Goal: Find specific page/section: Find specific page/section

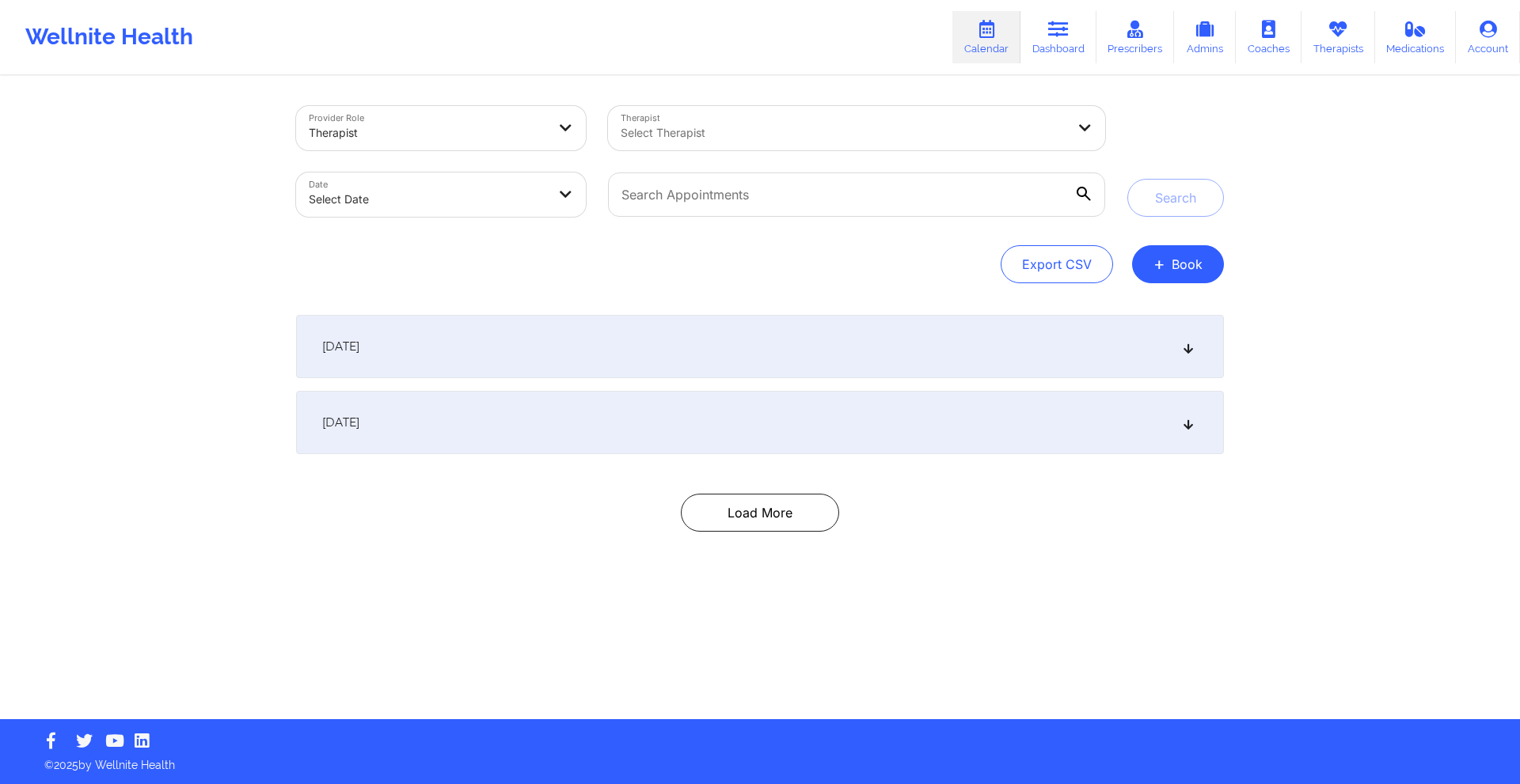
click at [511, 188] on body "Wellnite Health Calendar Dashboard Prescribers Admins Coaches Therapists Medica…" at bounding box center [760, 392] width 1520 height 784
select select "2025-8"
select select "2025-9"
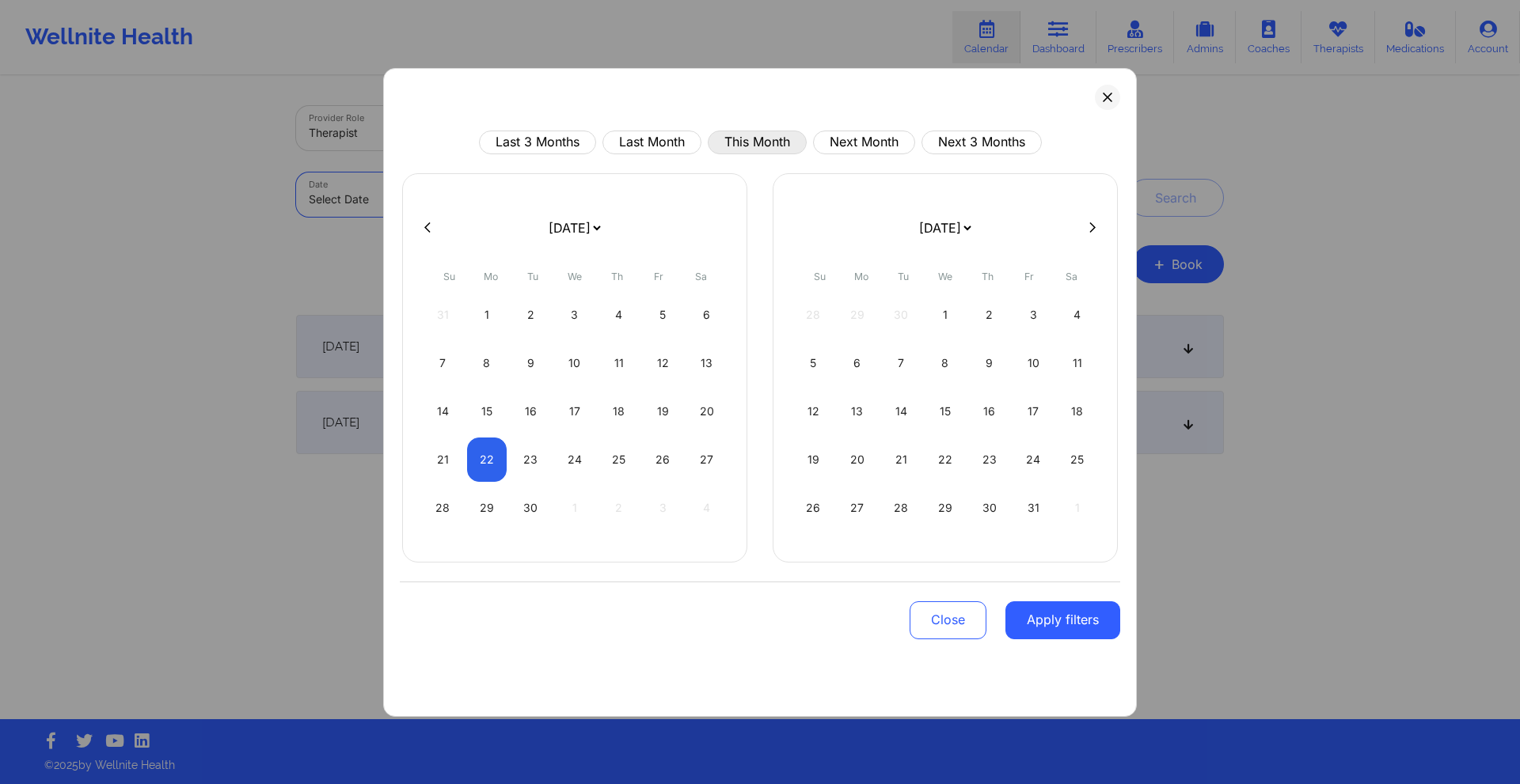
click at [743, 147] on button "This Month" at bounding box center [757, 142] width 99 height 24
select select "2025-8"
select select "2025-9"
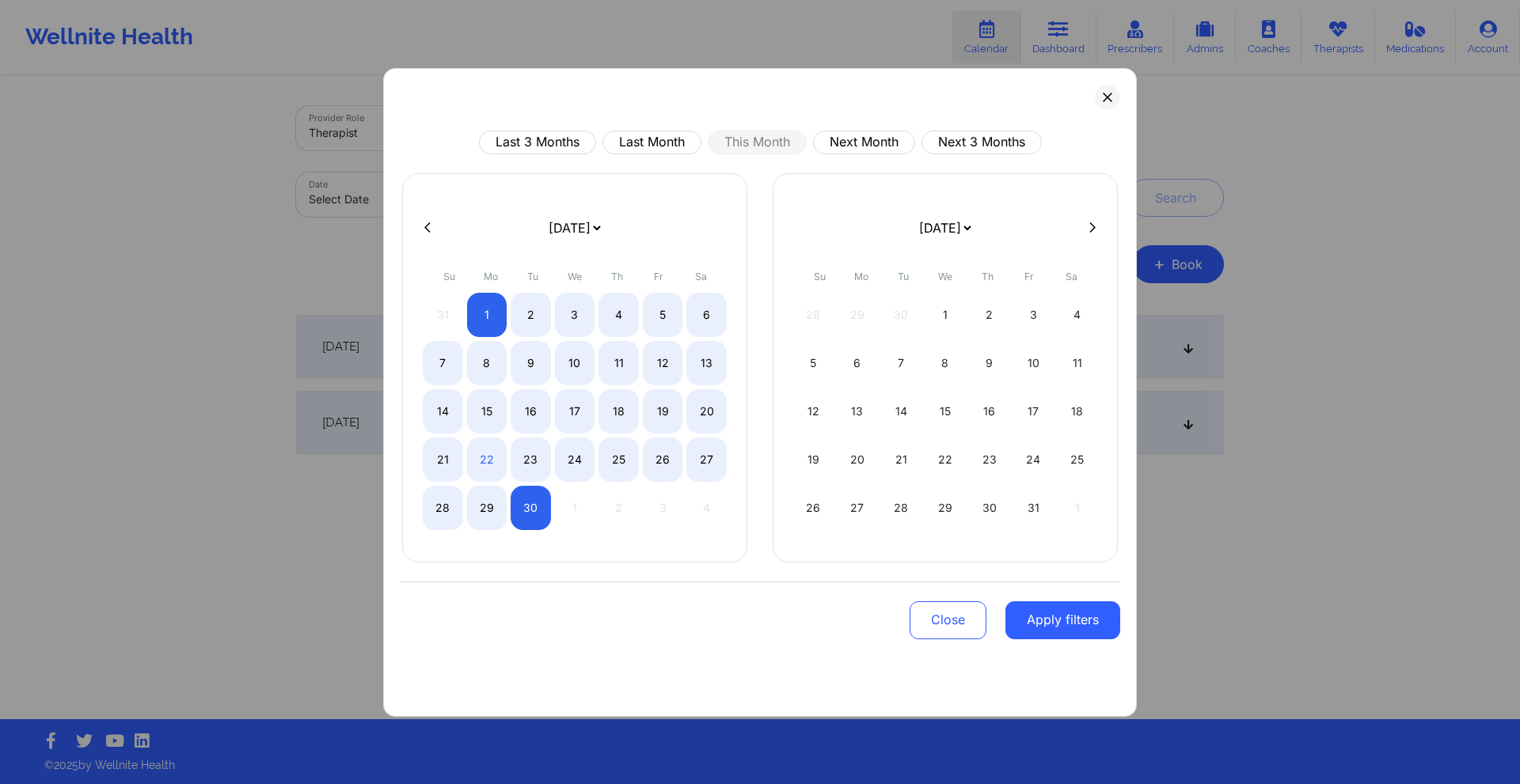
click at [1025, 620] on button "Apply filters" at bounding box center [1062, 620] width 114 height 38
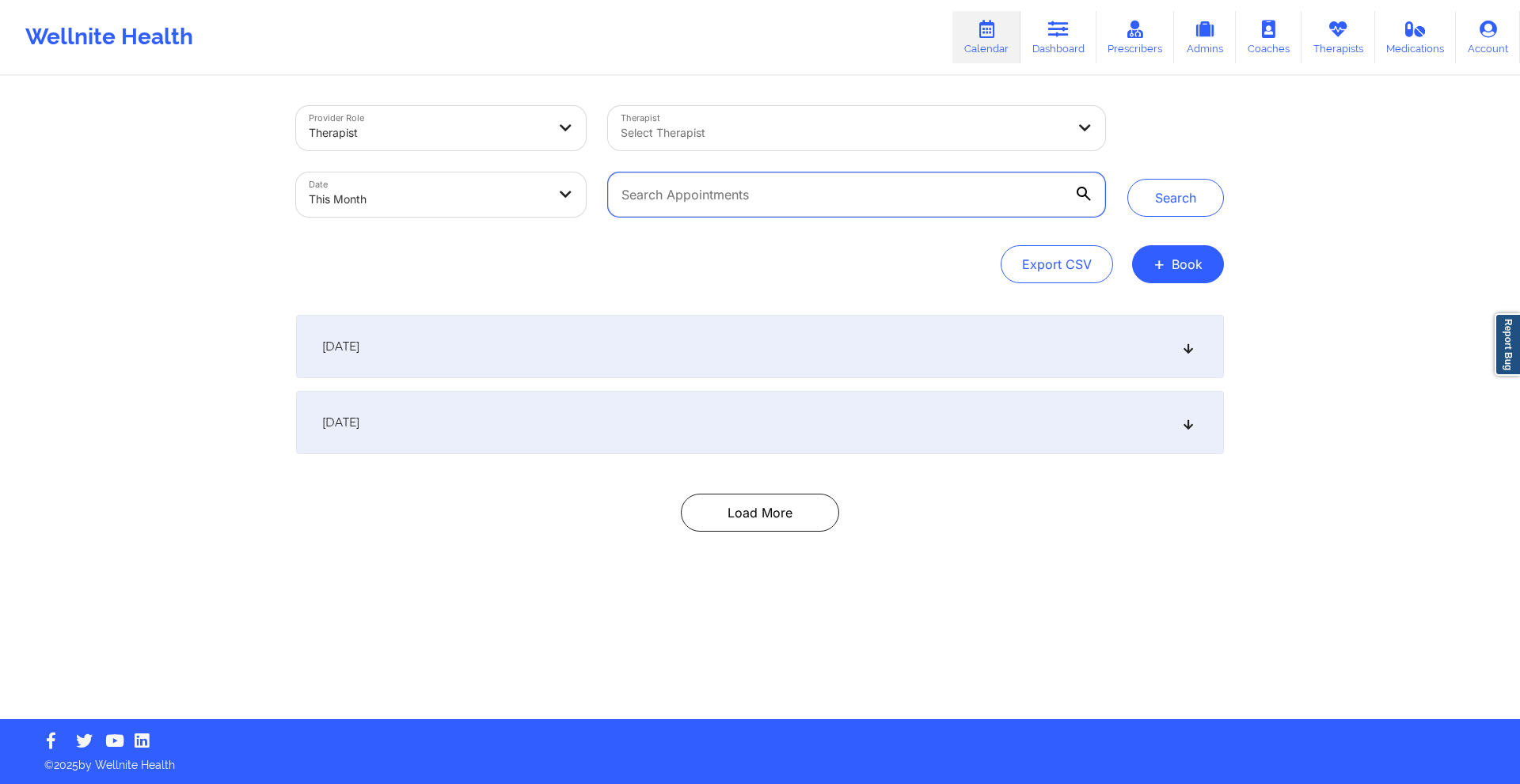
click at [801, 191] on input "text" at bounding box center [856, 194] width 497 height 45
paste input "[EMAIL_ADDRESS][DOMAIN_NAME]"
click at [1164, 207] on button "Search" at bounding box center [1175, 198] width 97 height 38
click at [812, 336] on div "[DATE]" at bounding box center [760, 346] width 928 height 64
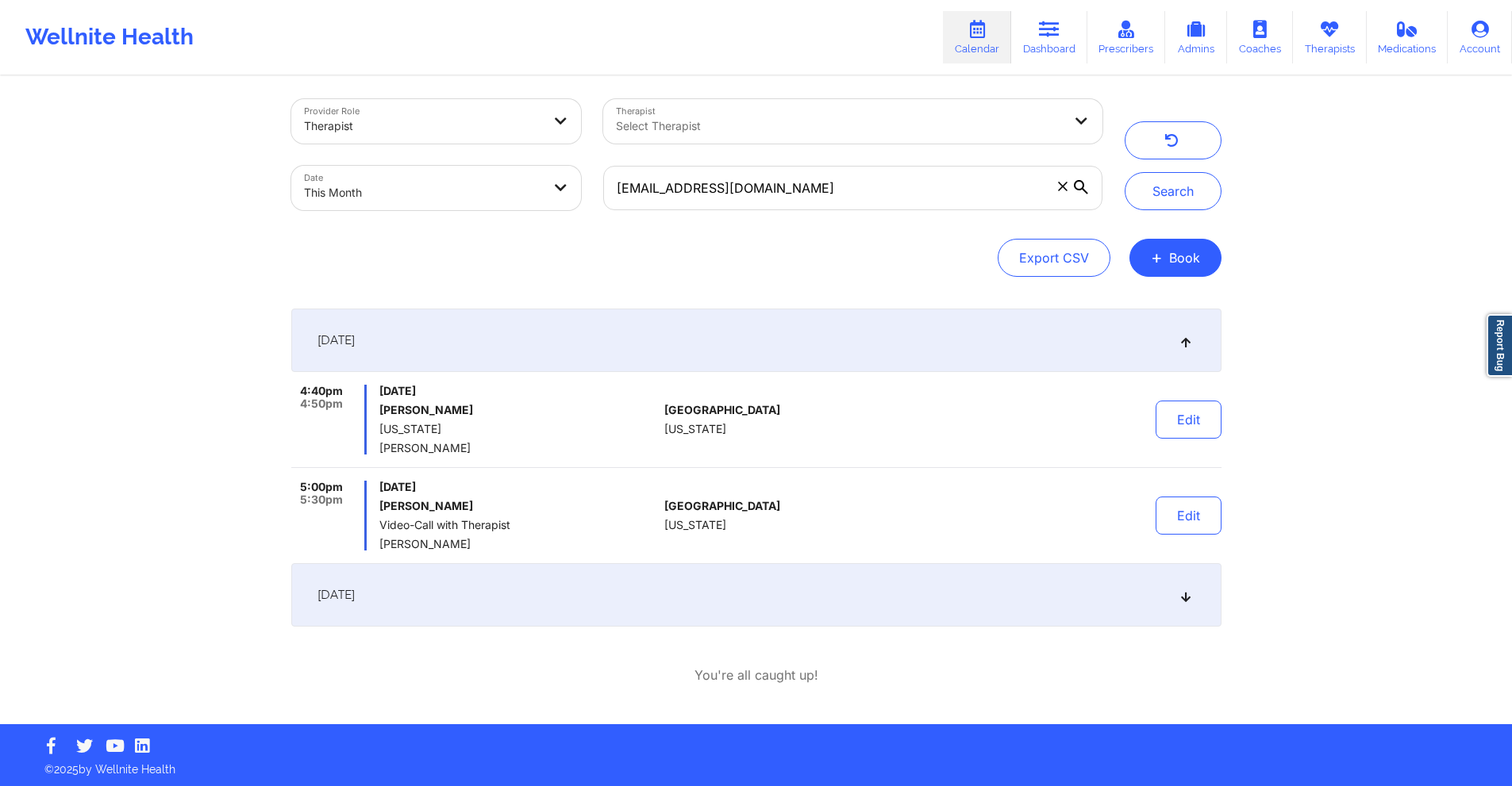
scroll to position [10, 0]
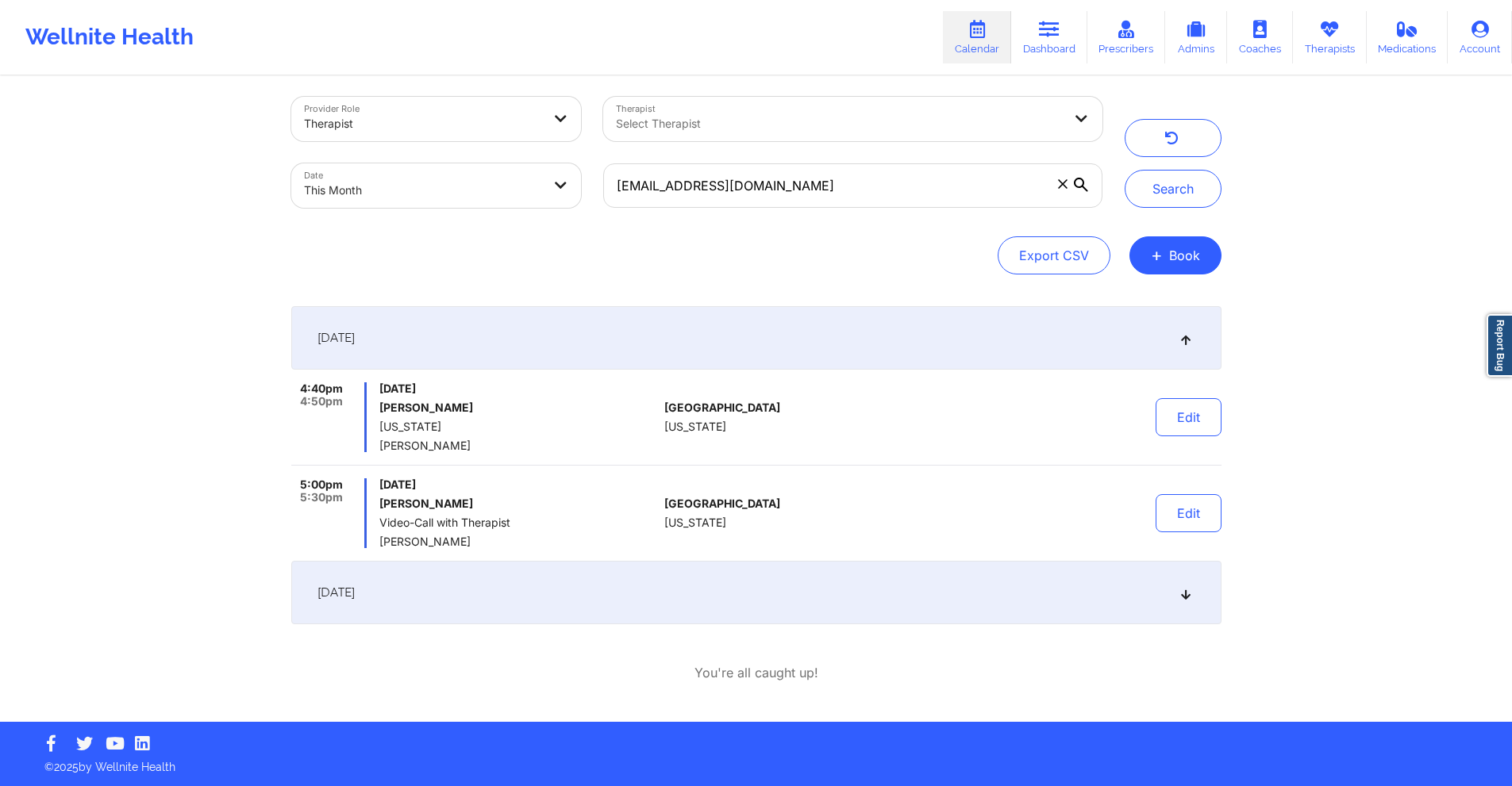
click at [714, 585] on div "[DATE]" at bounding box center [756, 592] width 930 height 64
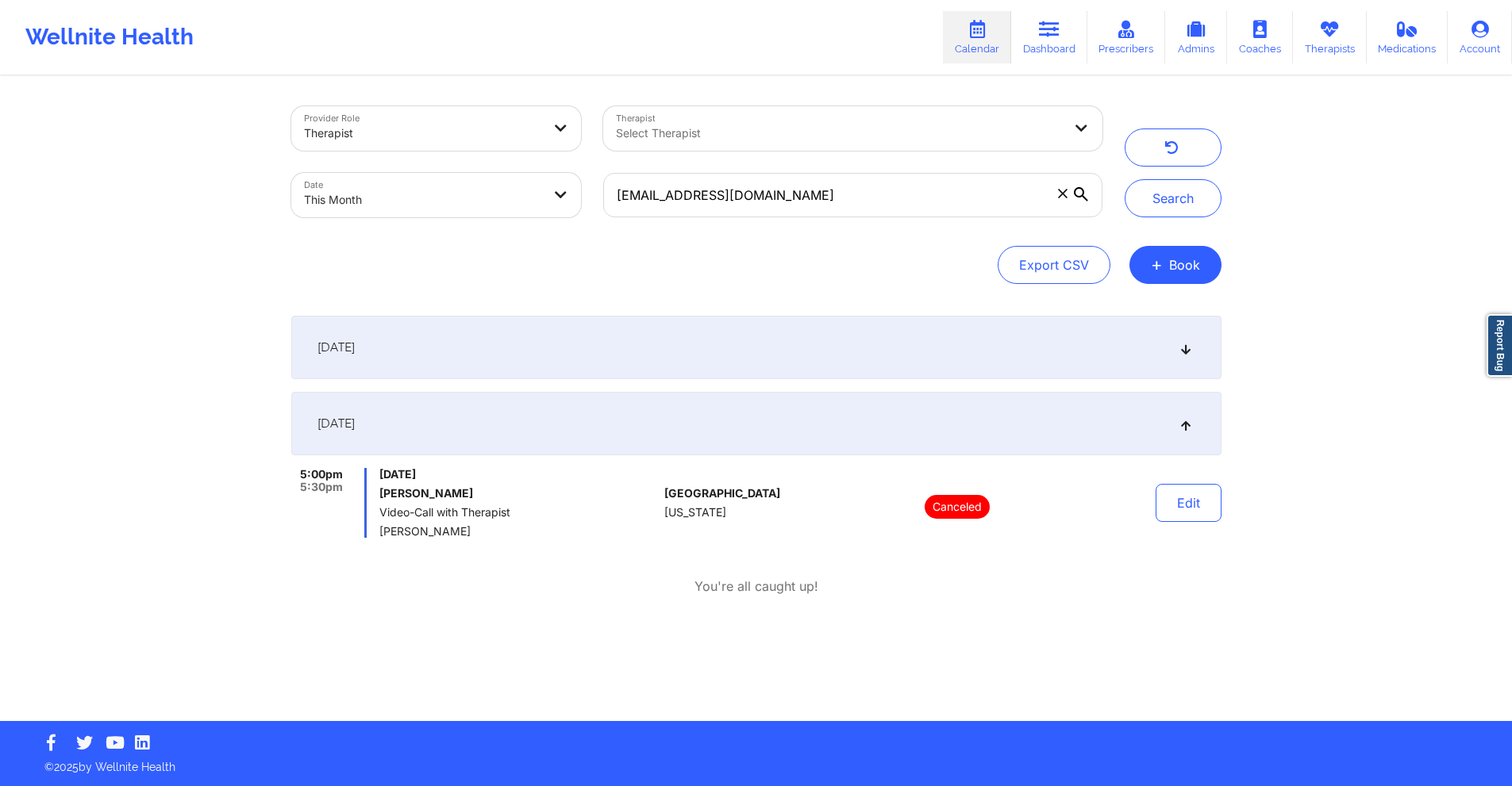
scroll to position [0, 0]
click at [769, 358] on div "[DATE]" at bounding box center [761, 347] width 930 height 64
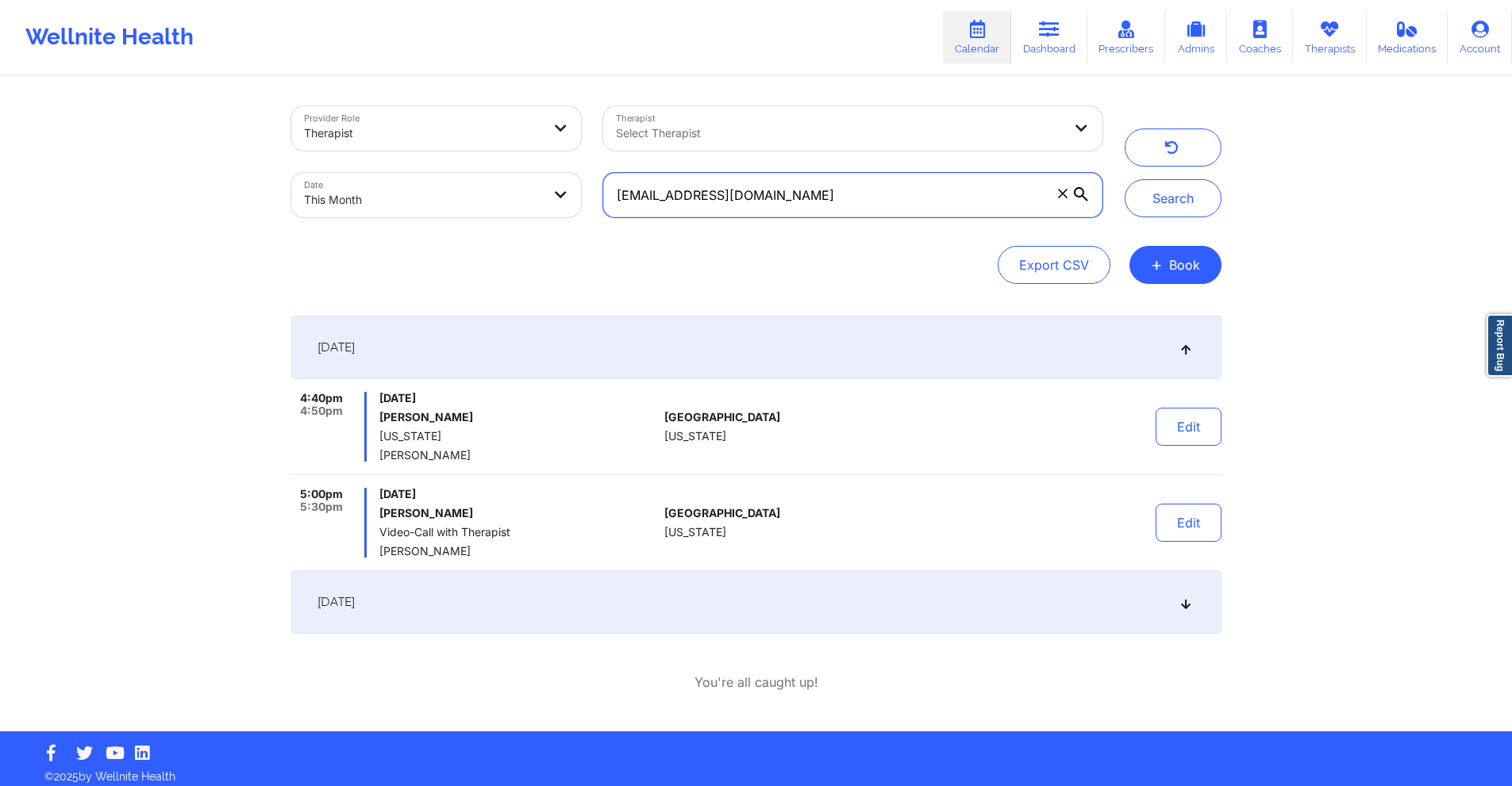
click at [771, 191] on input "[EMAIL_ADDRESS][DOMAIN_NAME]" at bounding box center [851, 195] width 498 height 45
paste input ""Acuity Notes: Patient Name: [PERSON_NAME] [PERSON_NAME] Let patient IN?— NO Co…"
paste input "[PERSON_NAME].[PERSON_NAME]@envoy"
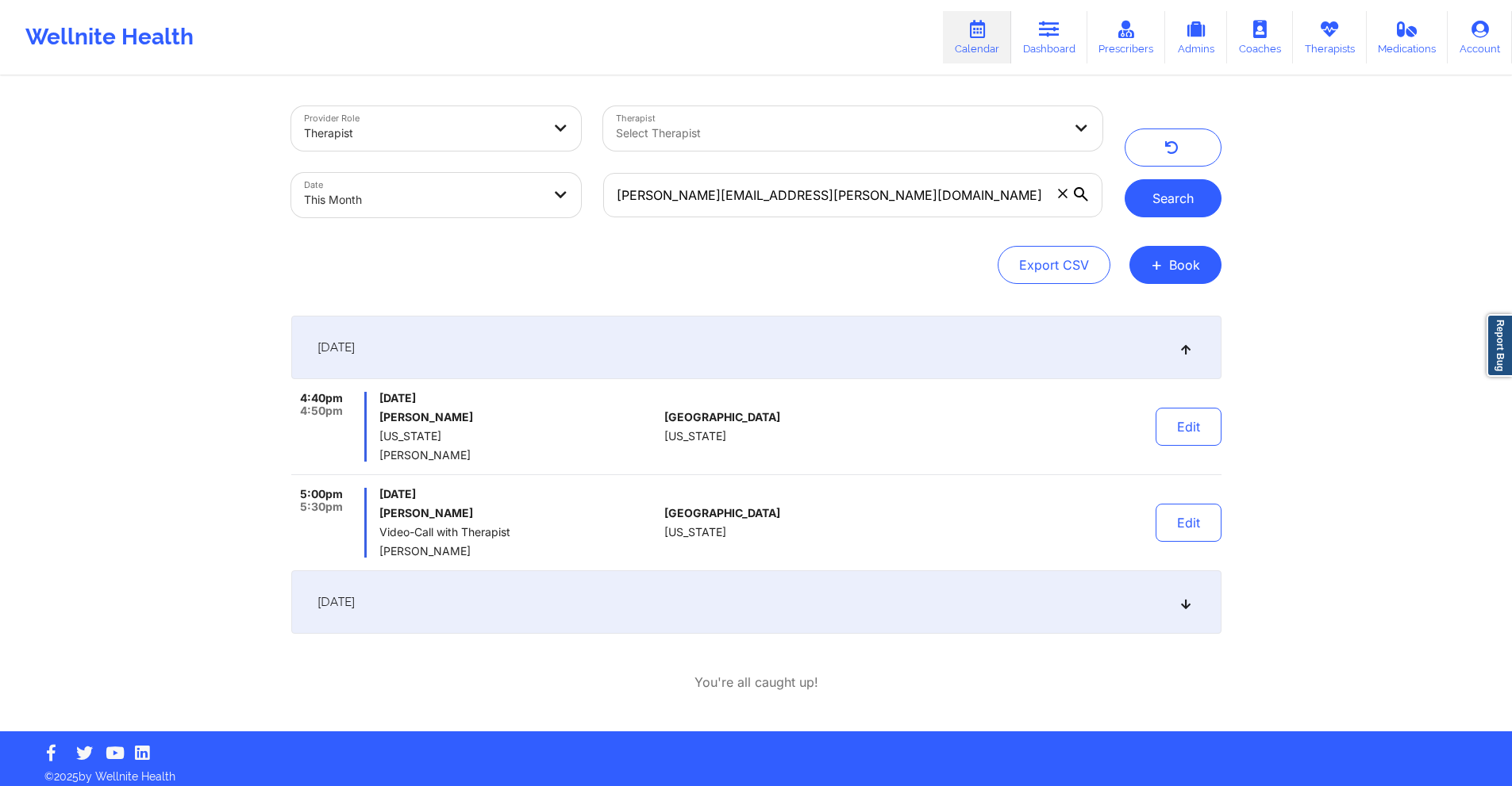
click at [1172, 196] on button "Search" at bounding box center [1173, 198] width 97 height 38
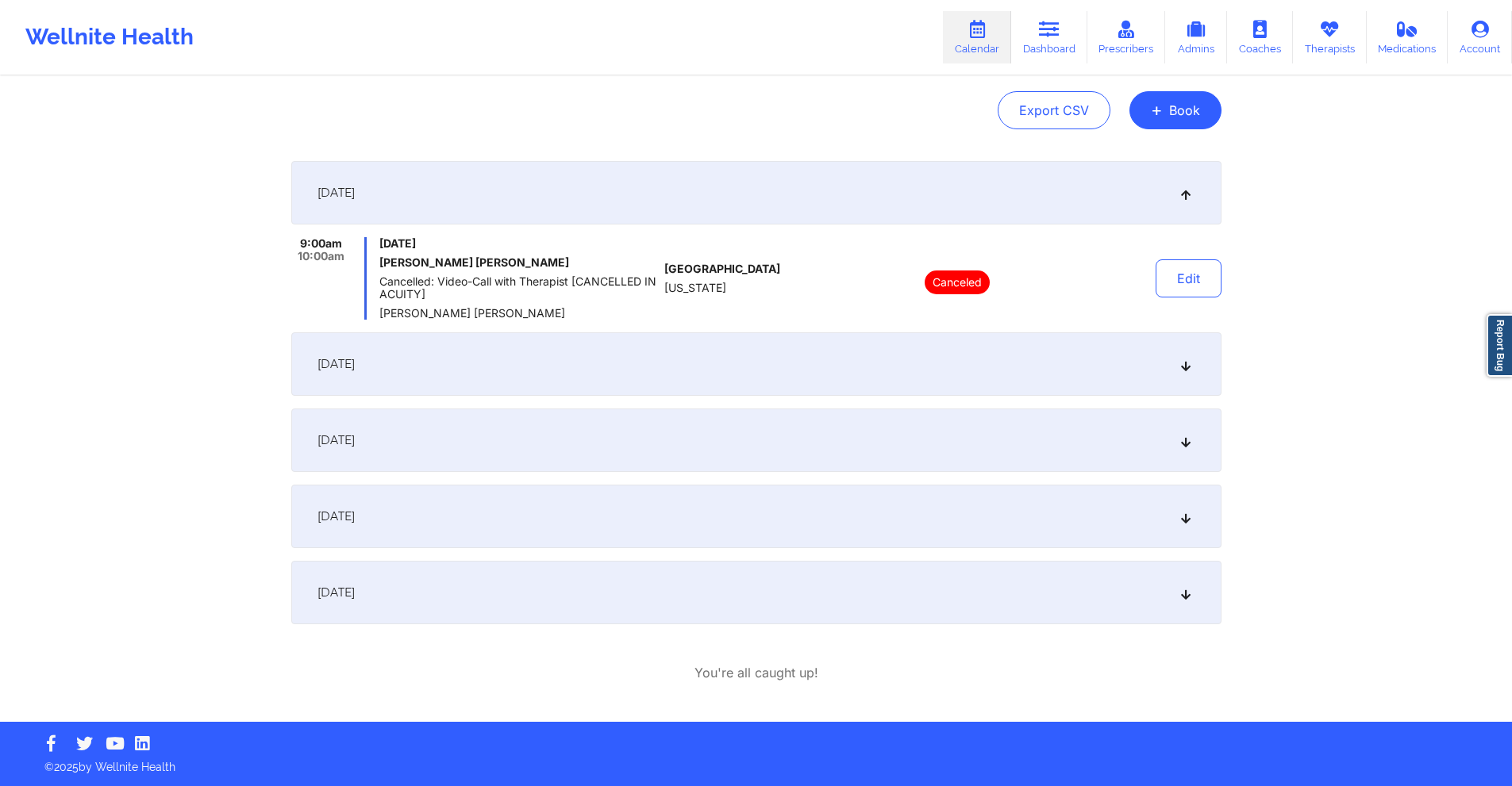
click at [732, 364] on div "[DATE]" at bounding box center [756, 364] width 930 height 64
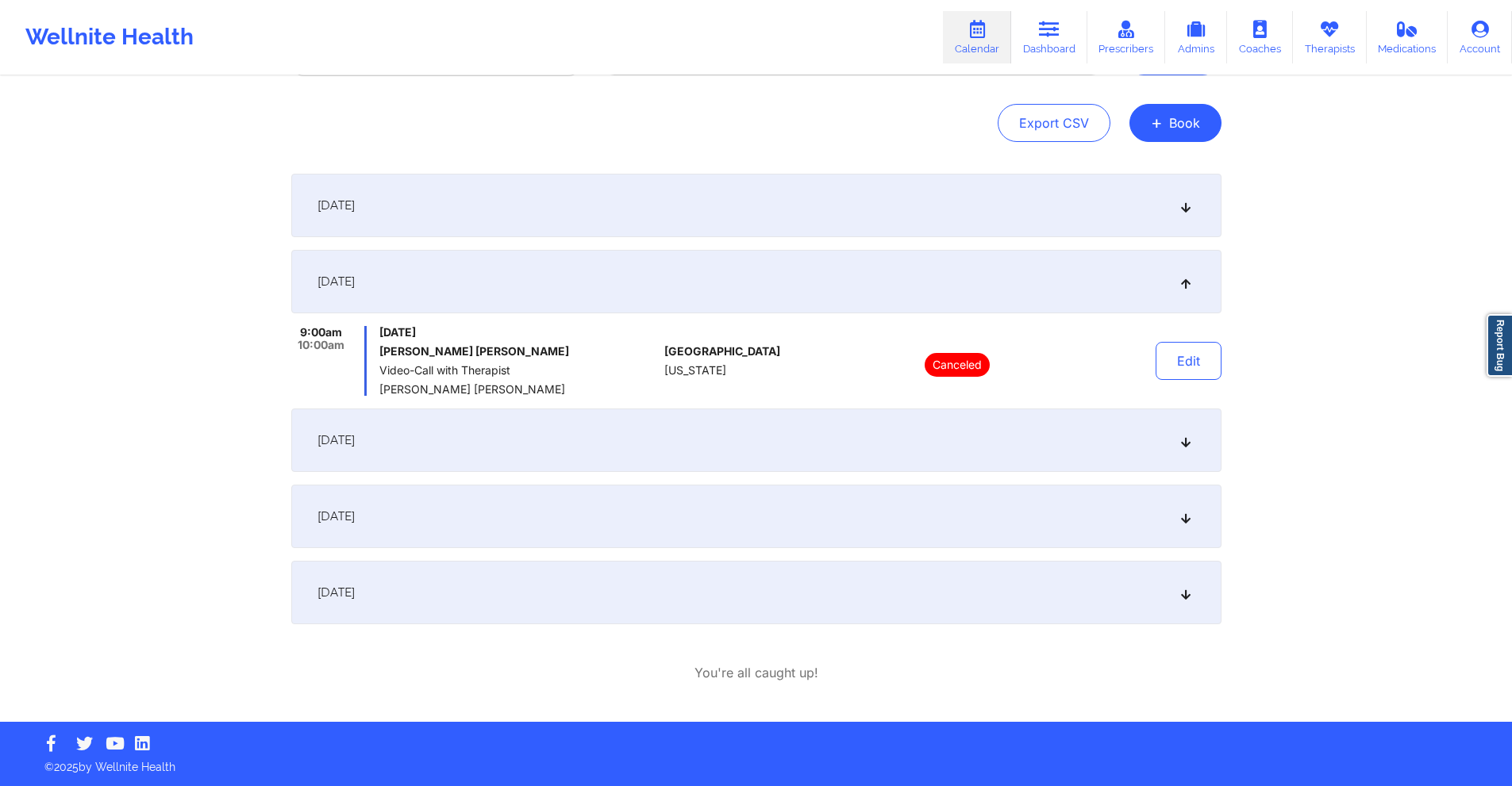
scroll to position [142, 0]
click at [712, 435] on div "[DATE]" at bounding box center [756, 441] width 930 height 64
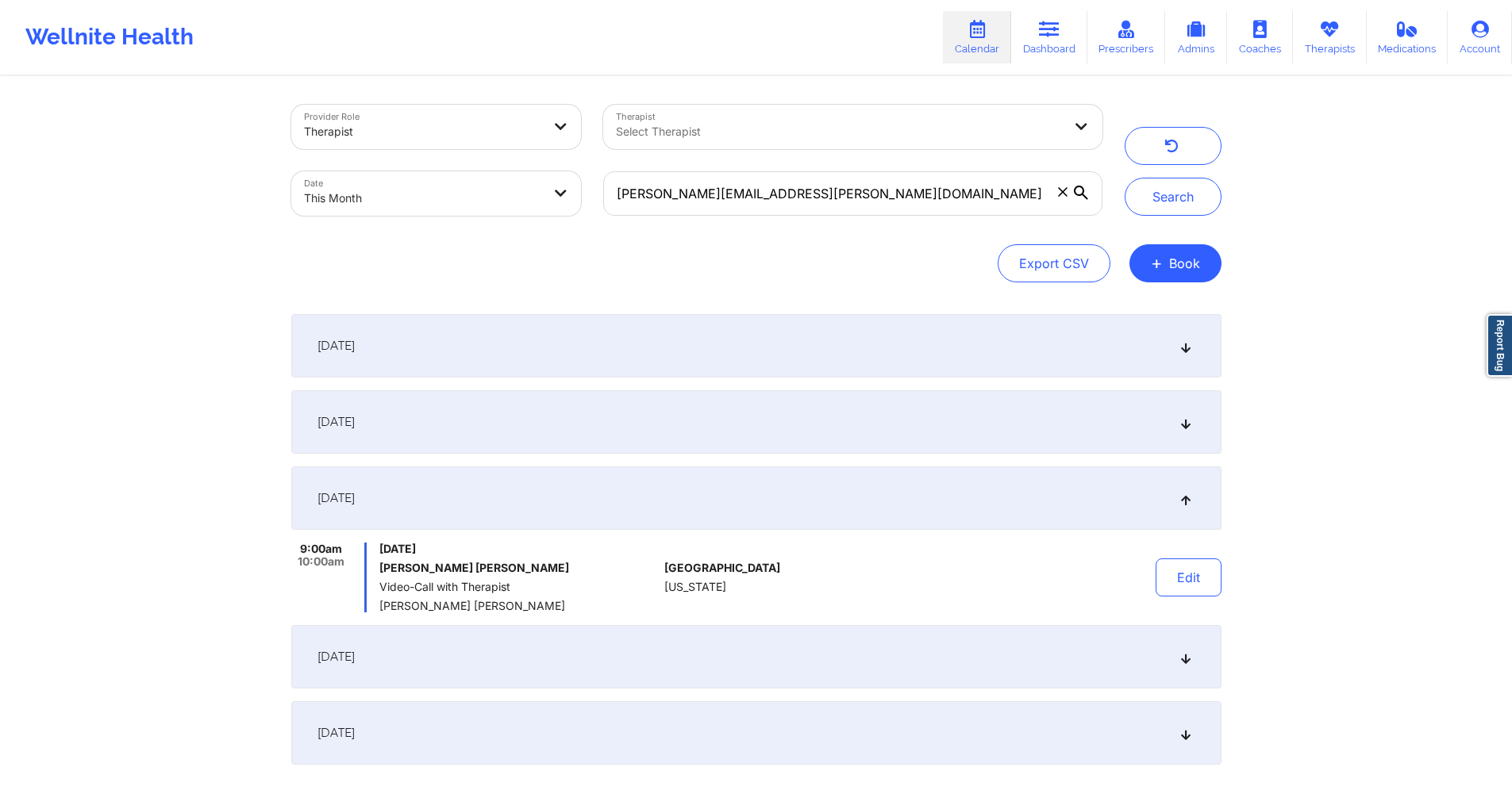
scroll to position [0, 0]
click at [748, 189] on input "[PERSON_NAME][EMAIL_ADDRESS][PERSON_NAME][DOMAIN_NAME]" at bounding box center [851, 195] width 498 height 45
paste input "r [PERSON_NAME]"
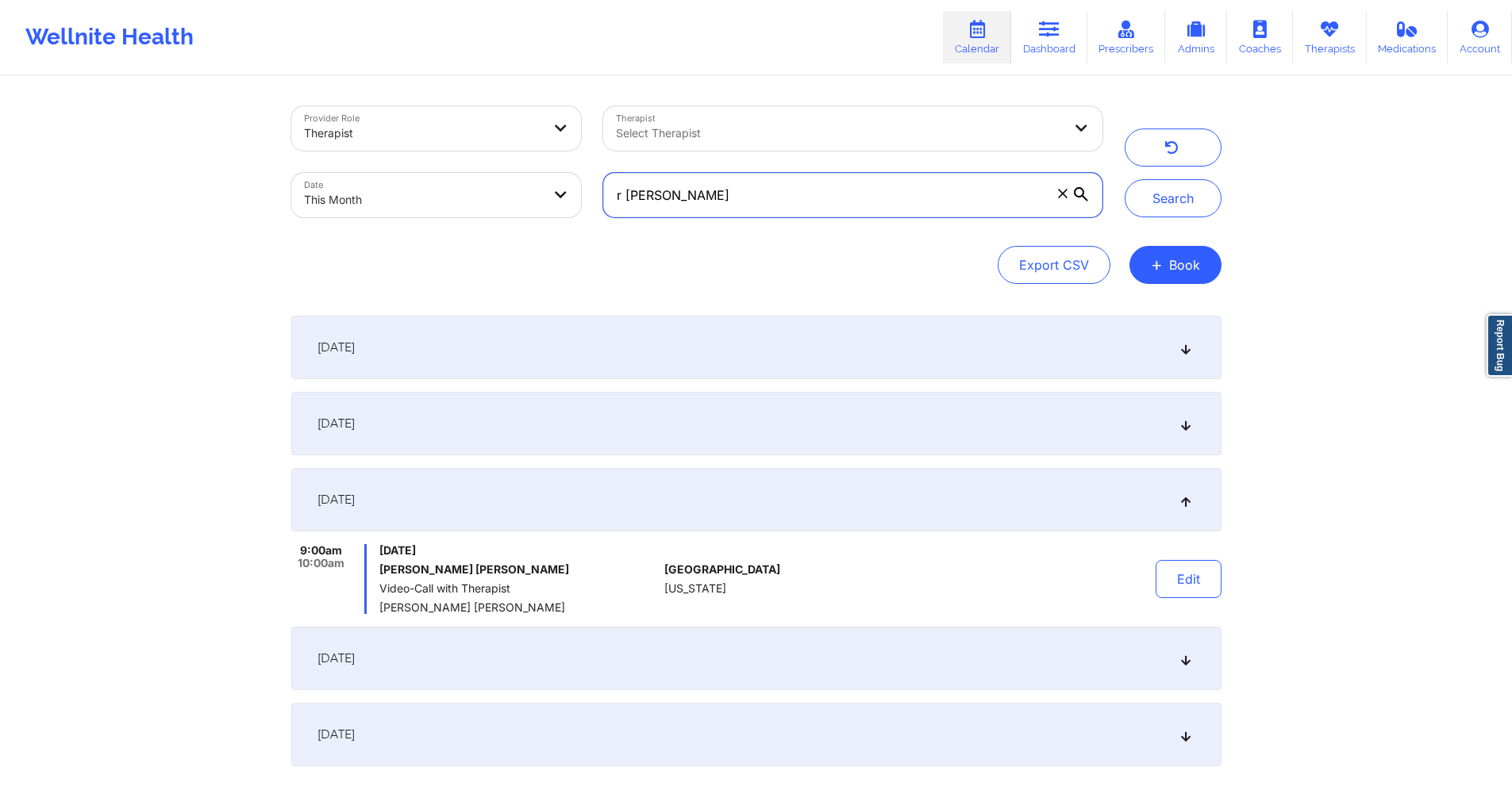
type input "[PERSON_NAME][EMAIL_ADDRESS][PERSON_NAME][DOMAIN_NAME]"
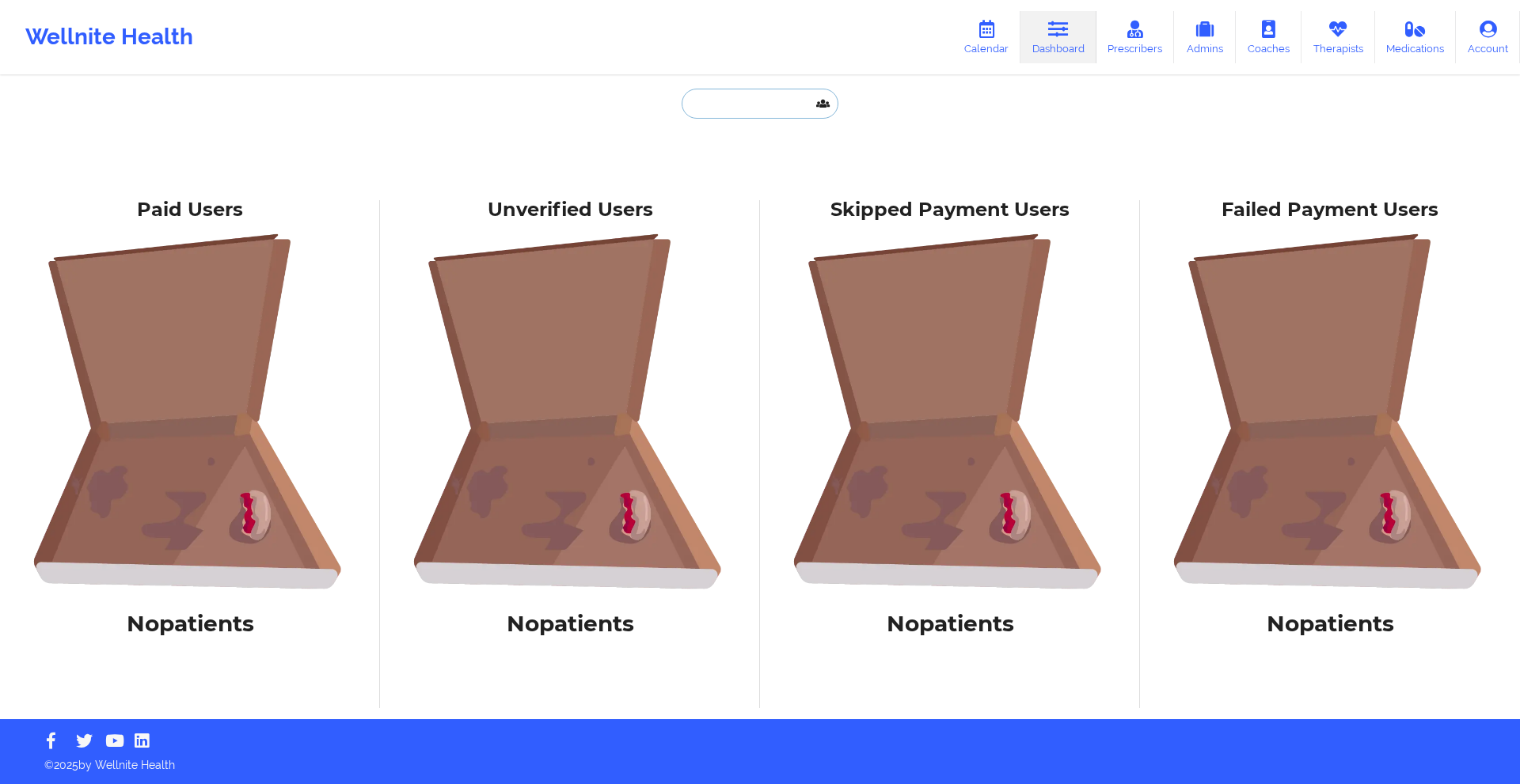
click at [748, 106] on input "text" at bounding box center [760, 103] width 156 height 30
paste input "tpeterkinpr@gmail.com"
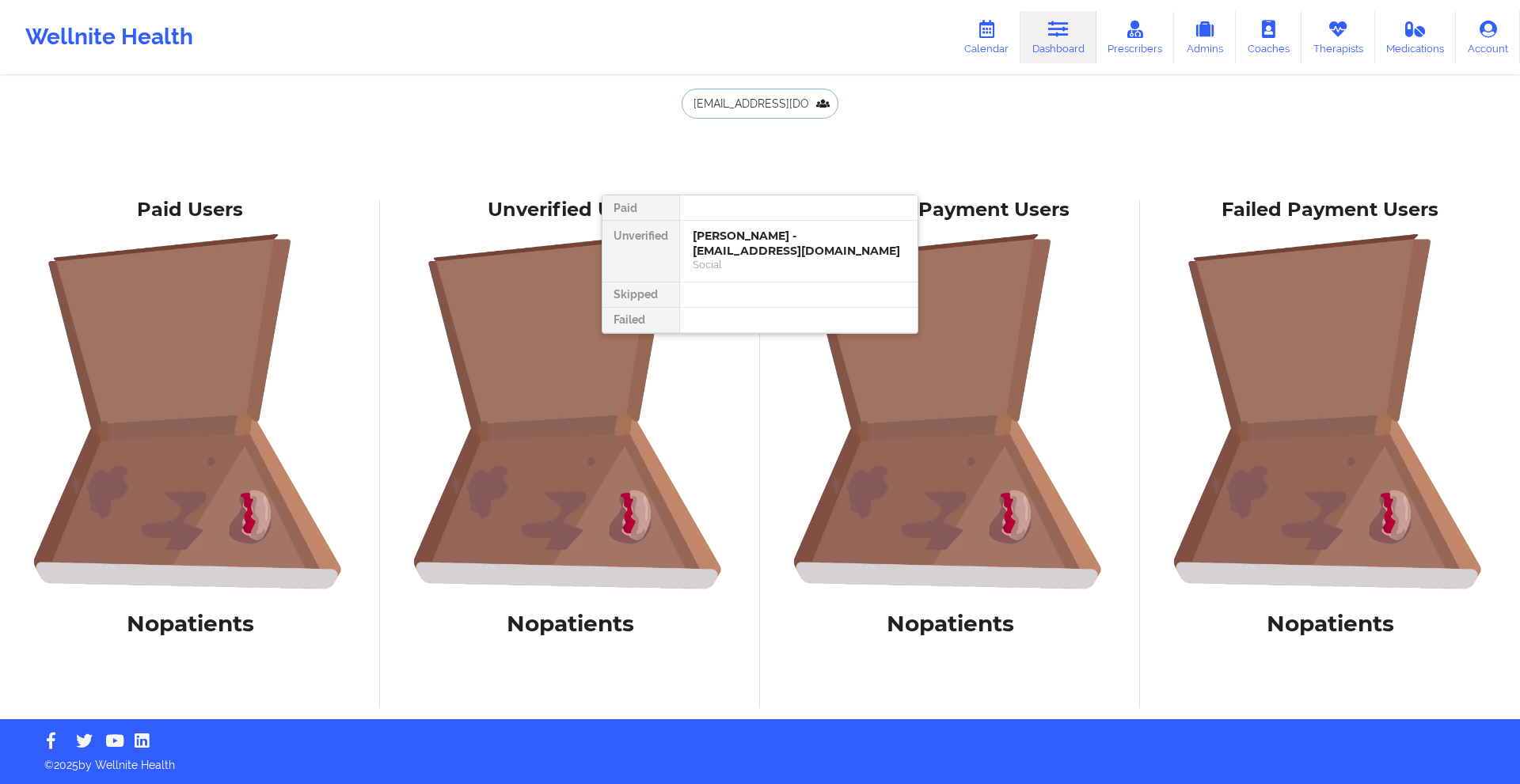
click at [762, 95] on input "tpeterkinpr@gmail.com" at bounding box center [760, 103] width 156 height 30
paste input "brittany.papili"
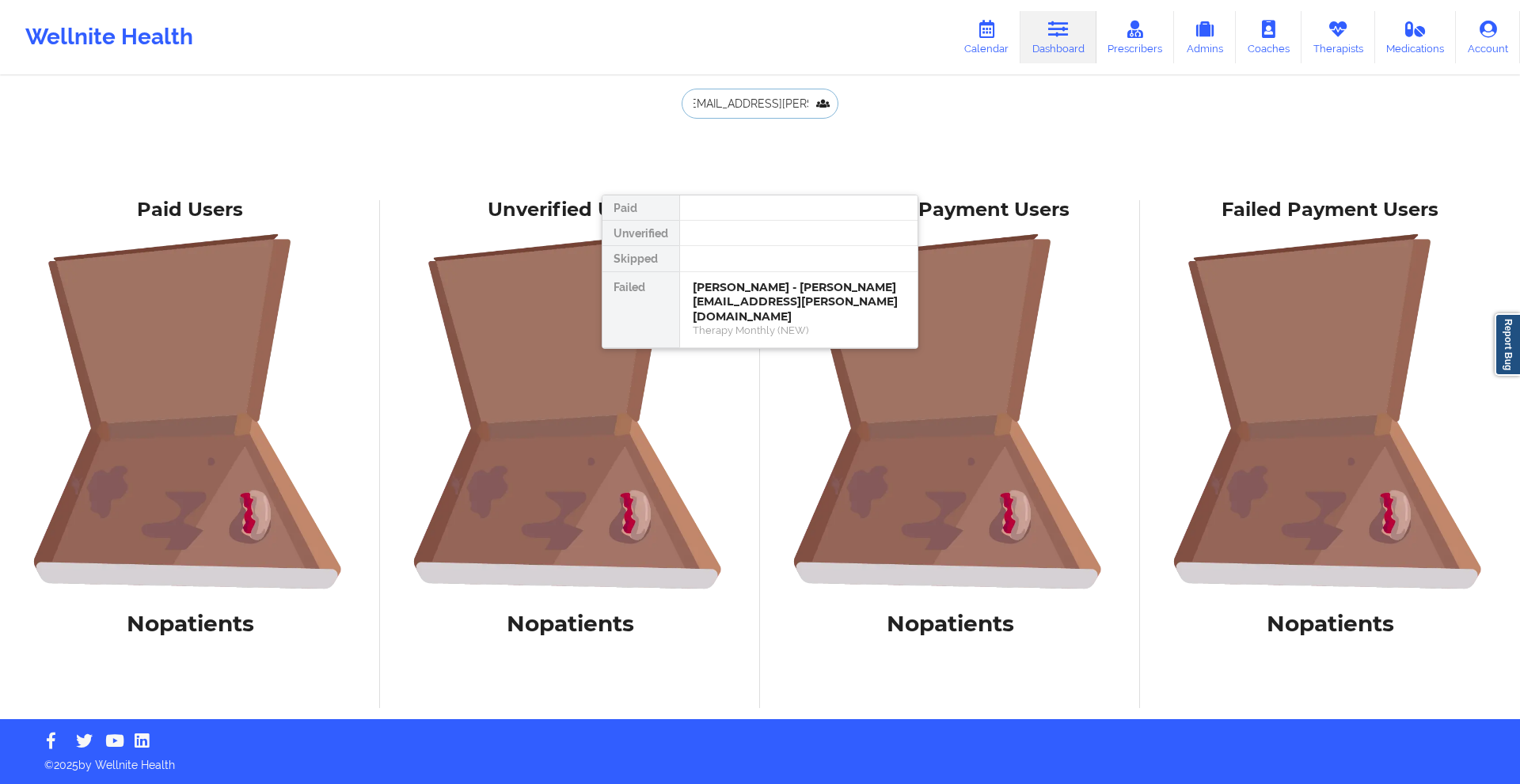
click at [727, 108] on input "brittany.papili@gmail.com" at bounding box center [760, 103] width 156 height 30
click at [756, 110] on input "Serafina" at bounding box center [760, 103] width 156 height 30
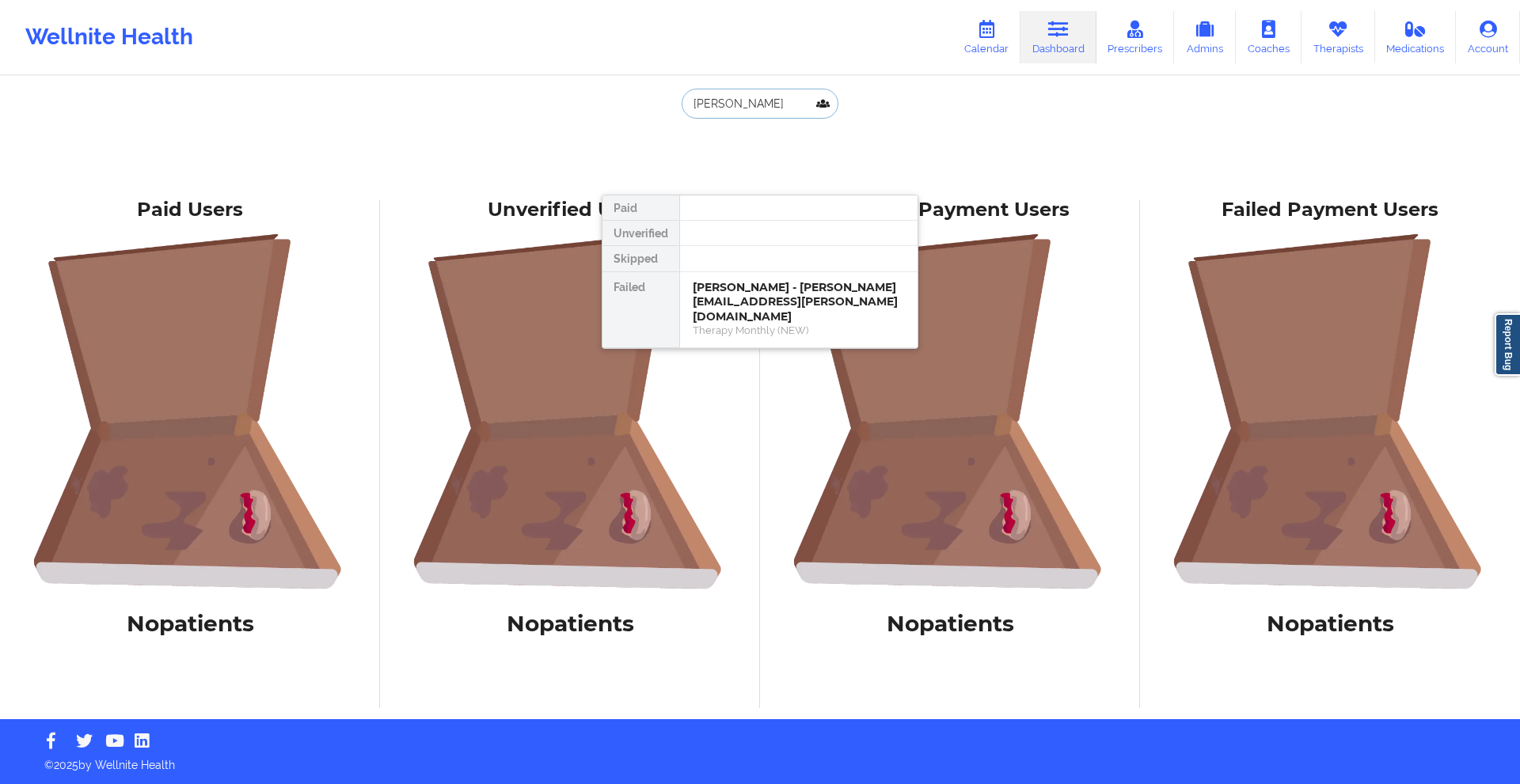
click at [756, 110] on input "Serafina" at bounding box center [760, 103] width 156 height 30
paste input "smyrnavega@yahoo.com"
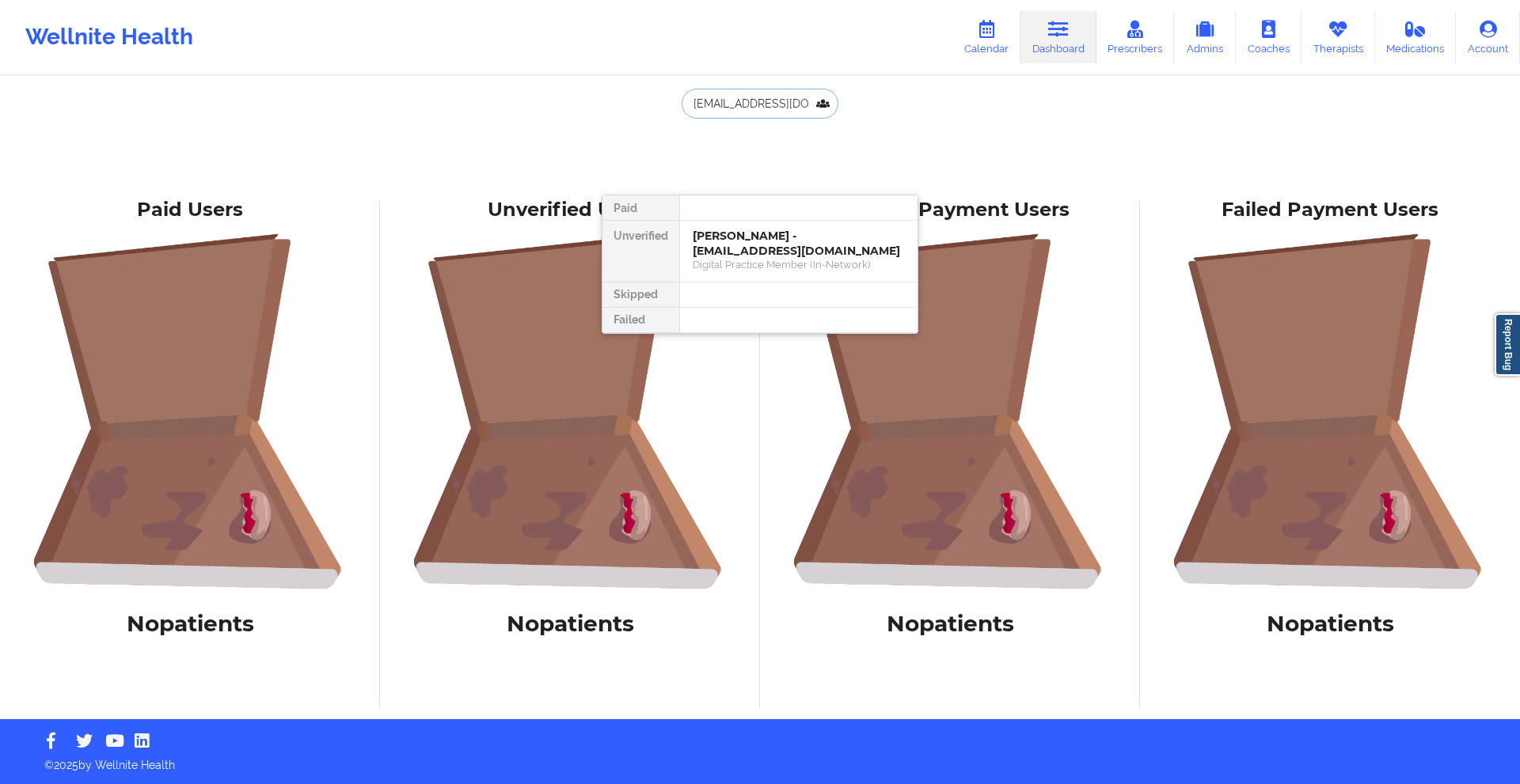
click at [745, 92] on input "smyrnavega@yahoo.com" at bounding box center [760, 103] width 156 height 30
click at [741, 95] on input "smyrnavega@yahoo.com" at bounding box center [760, 103] width 156 height 30
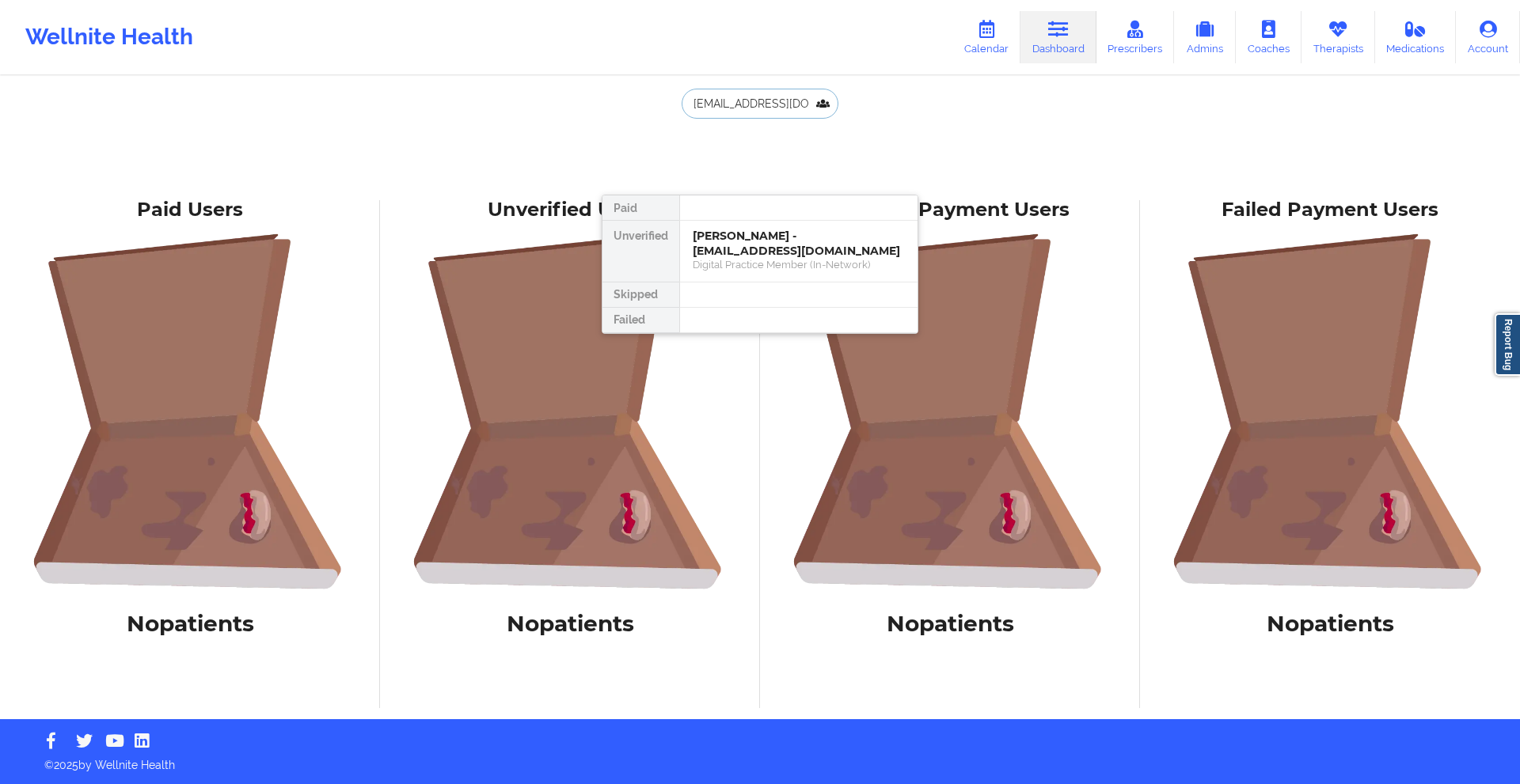
paste input "efelicia969@gmail"
type input "efelicia969@gmail.com"
click at [781, 228] on div "Felicia Lashawn Hunter - efelicia969@gmail.com Social" at bounding box center [798, 251] width 238 height 61
